Goal: Go to known website: Access a specific website the user already knows

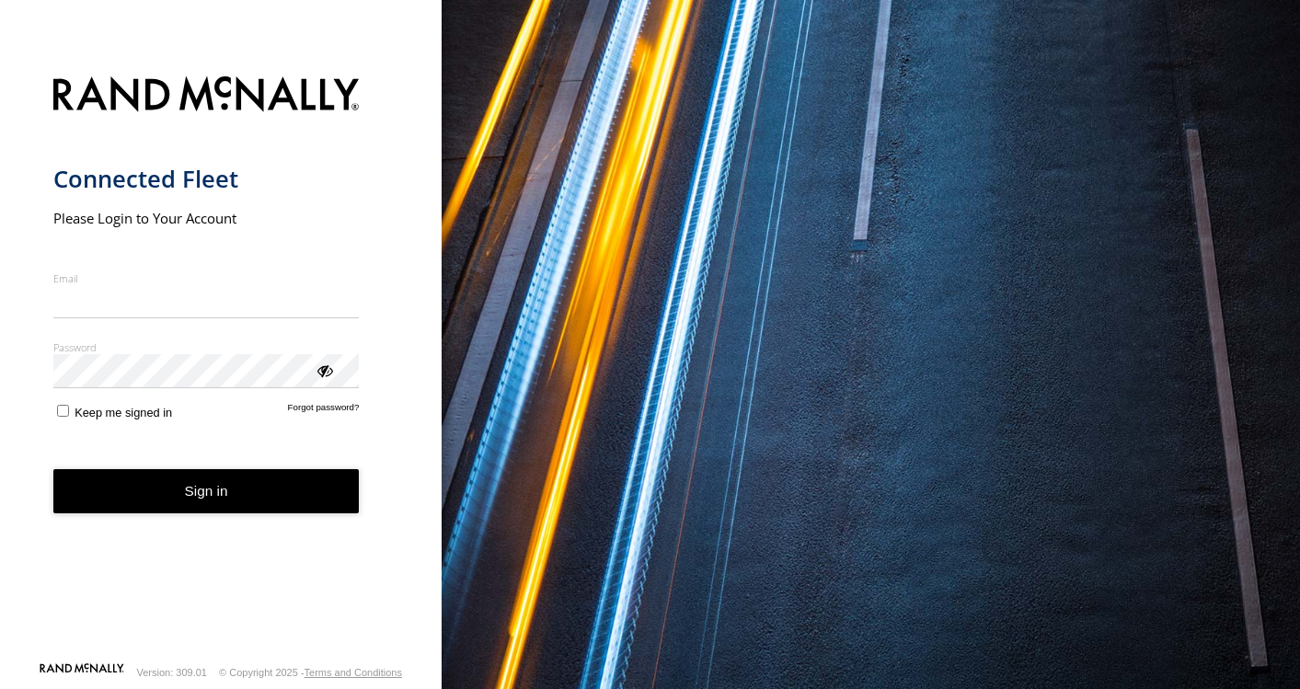
type input "**********"
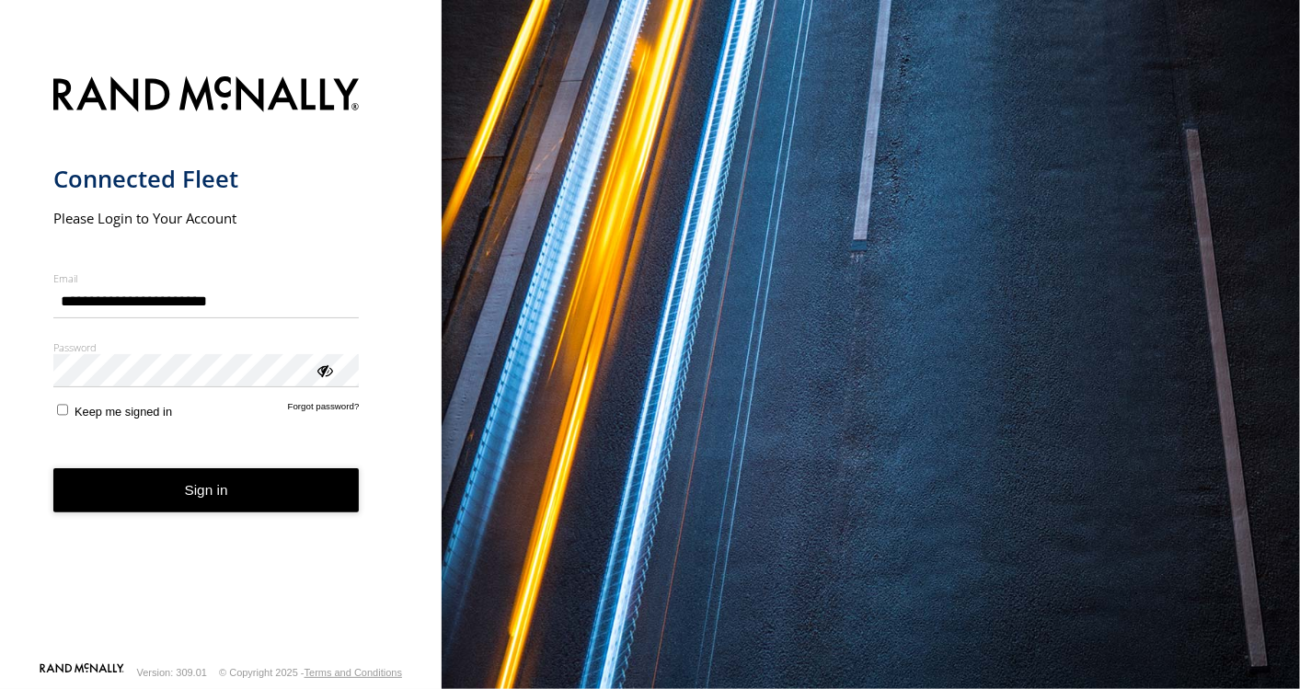
drag, startPoint x: 0, startPoint y: 0, endPoint x: 190, endPoint y: 510, distance: 544.2
click at [190, 510] on button "Sign in" at bounding box center [206, 490] width 306 height 45
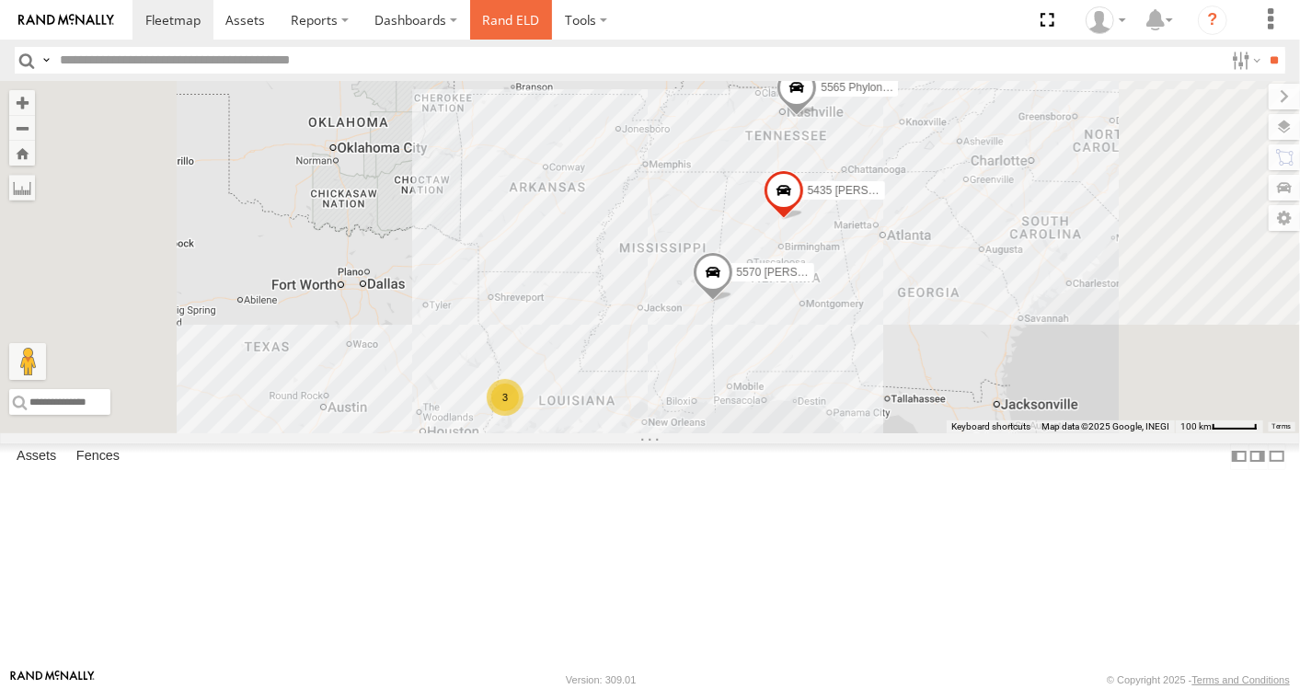
click at [518, 10] on link "Rand ELD" at bounding box center [511, 20] width 83 height 40
